Goal: Check status: Check status

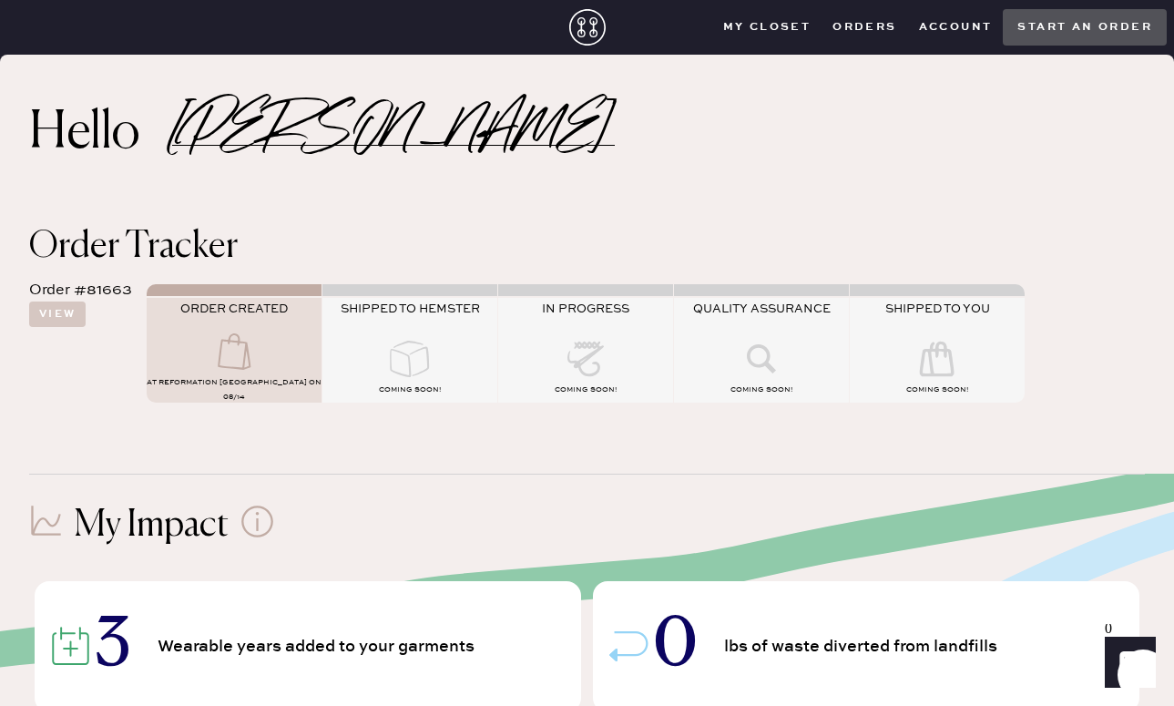
scroll to position [4, 0]
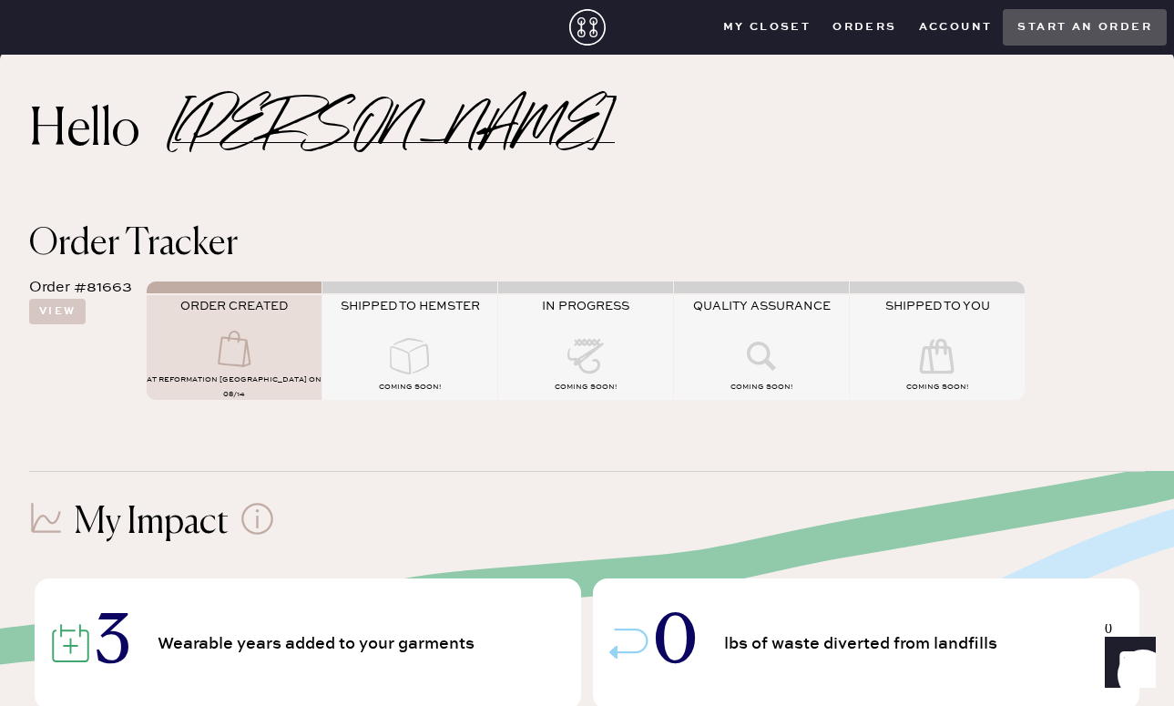
scroll to position [4, 0]
click at [247, 305] on span "ORDER CREATED" at bounding box center [233, 305] width 107 height 15
click at [163, 370] on div "AT Reformation [GEOGRAPHIC_DATA] on 08/14" at bounding box center [234, 384] width 175 height 29
click at [37, 301] on button "View" at bounding box center [57, 311] width 56 height 26
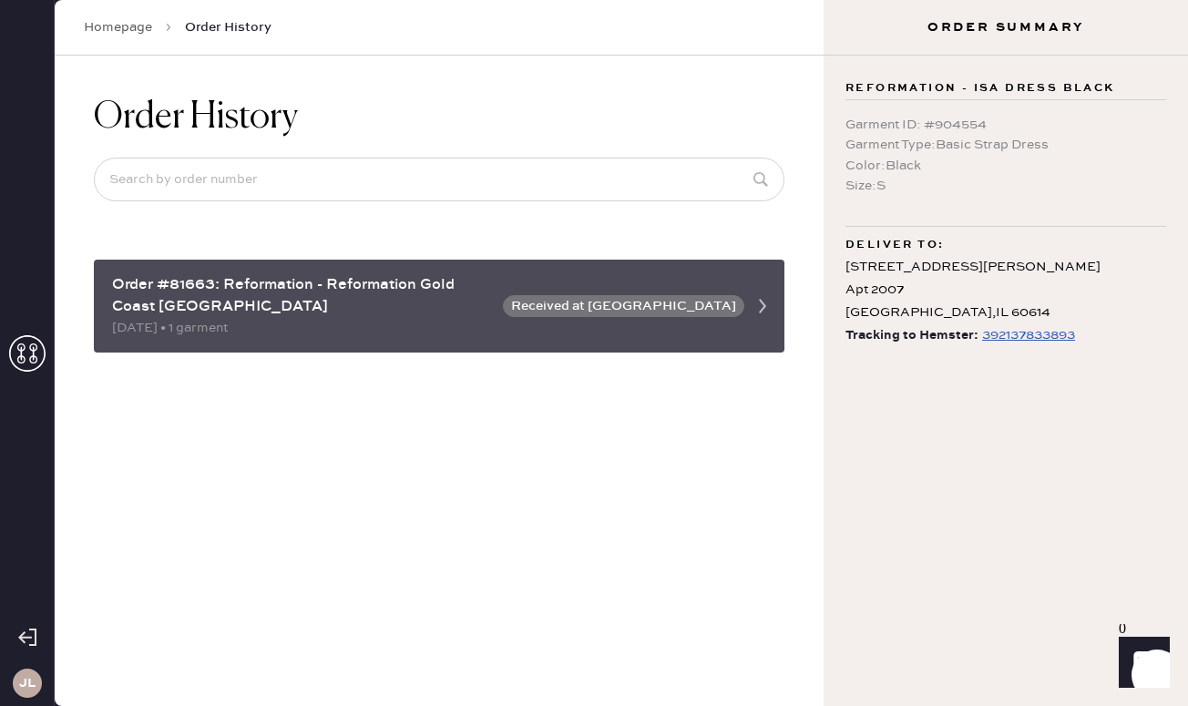
click at [761, 293] on icon at bounding box center [762, 306] width 36 height 36
click at [755, 288] on icon at bounding box center [762, 306] width 36 height 36
click at [588, 306] on div "Order #81663: Reformation - Reformation [GEOGRAPHIC_DATA] [DATE] • 1 garment Re…" at bounding box center [439, 306] width 690 height 93
click at [631, 307] on div "Order #81663: Reformation - Reformation [GEOGRAPHIC_DATA] [DATE] • 1 garment Re…" at bounding box center [439, 306] width 690 height 93
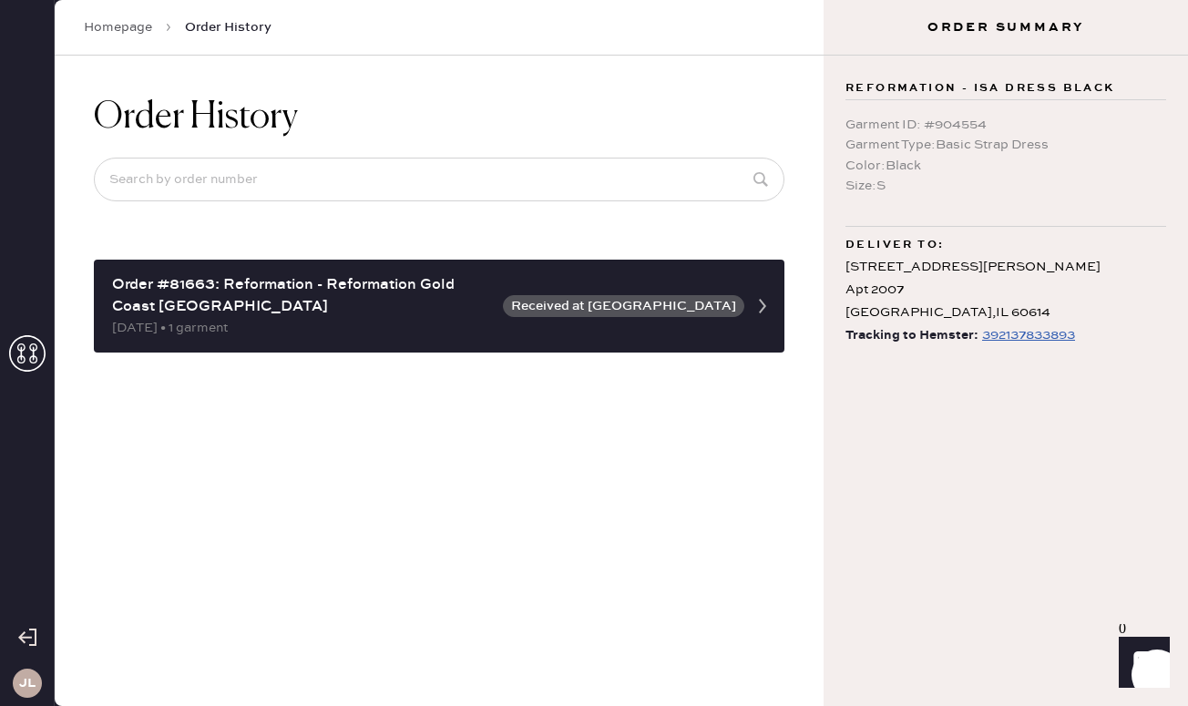
click at [531, 386] on div "Order History Order #81663: Reformation - Reformation [GEOGRAPHIC_DATA] [GEOGRA…" at bounding box center [439, 381] width 769 height 650
click at [755, 436] on div "Order History Order #81663: Reformation - Reformation [GEOGRAPHIC_DATA] [GEOGRA…" at bounding box center [439, 381] width 769 height 650
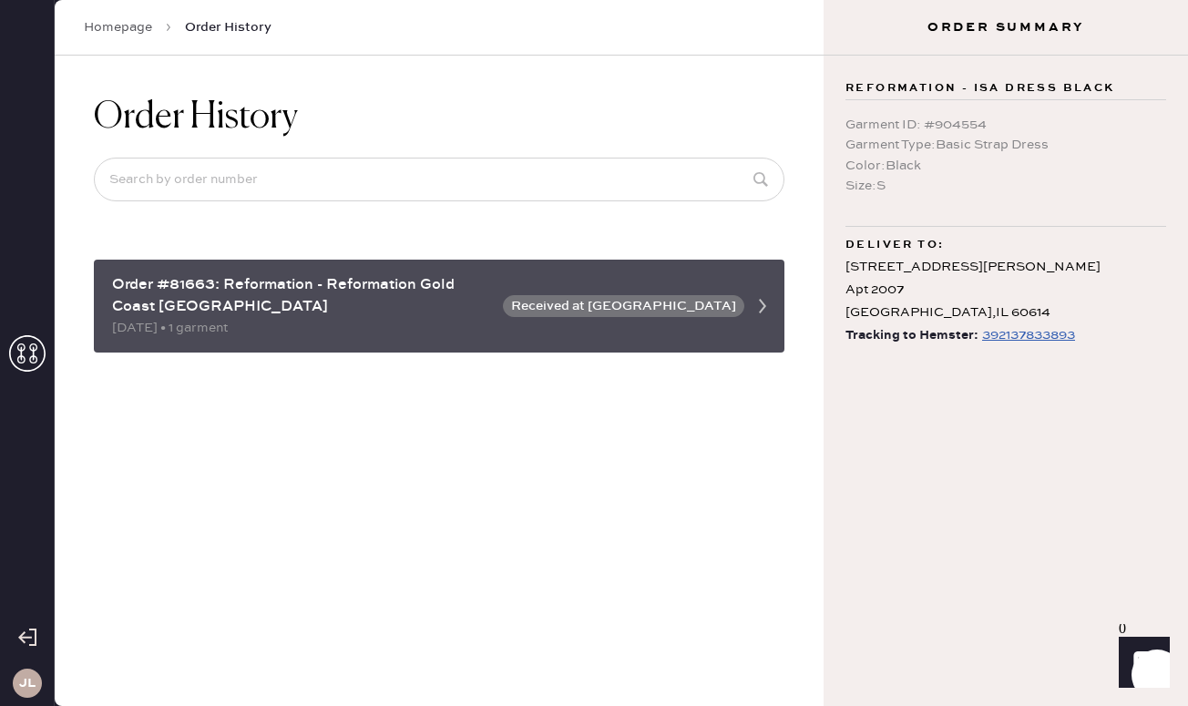
click at [771, 302] on icon at bounding box center [762, 306] width 36 height 36
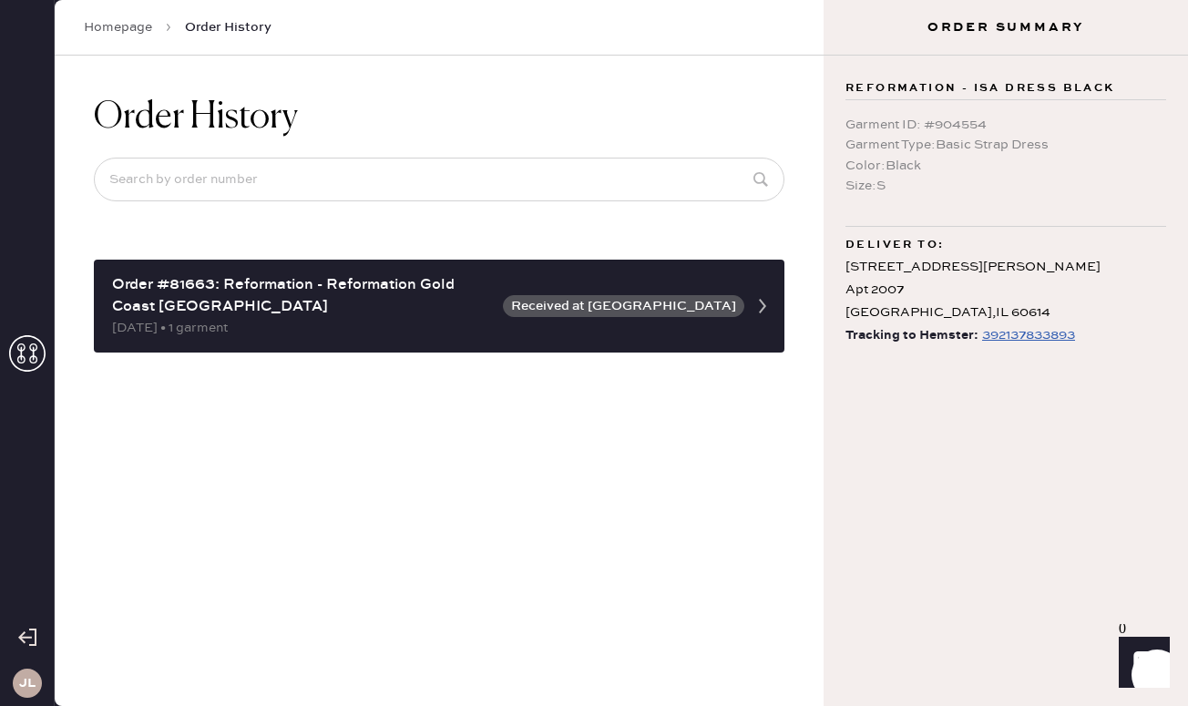
click at [1051, 336] on div "392137833893" at bounding box center [1028, 335] width 93 height 22
